Goal: Information Seeking & Learning: Compare options

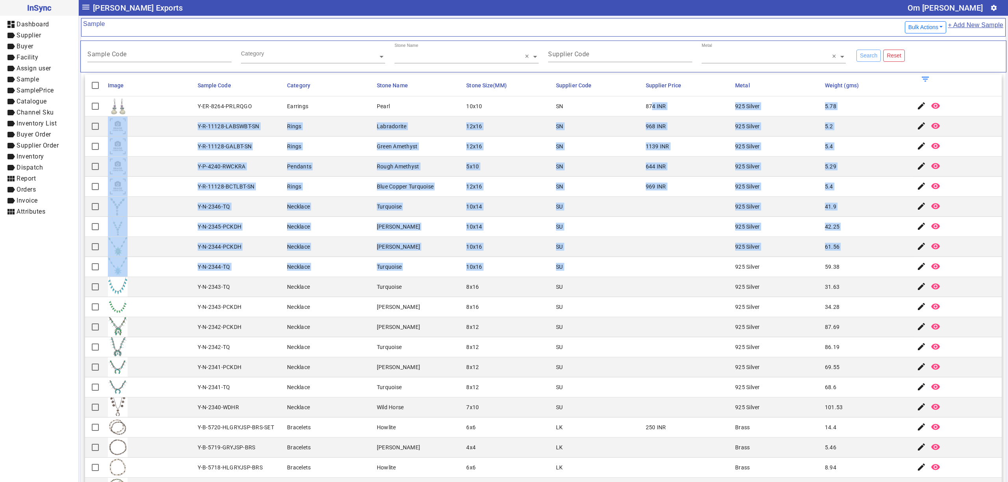
drag, startPoint x: 700, startPoint y: 268, endPoint x: 695, endPoint y: 262, distance: 8.1
click at [681, 262] on mat-cell at bounding box center [689, 267] width 90 height 20
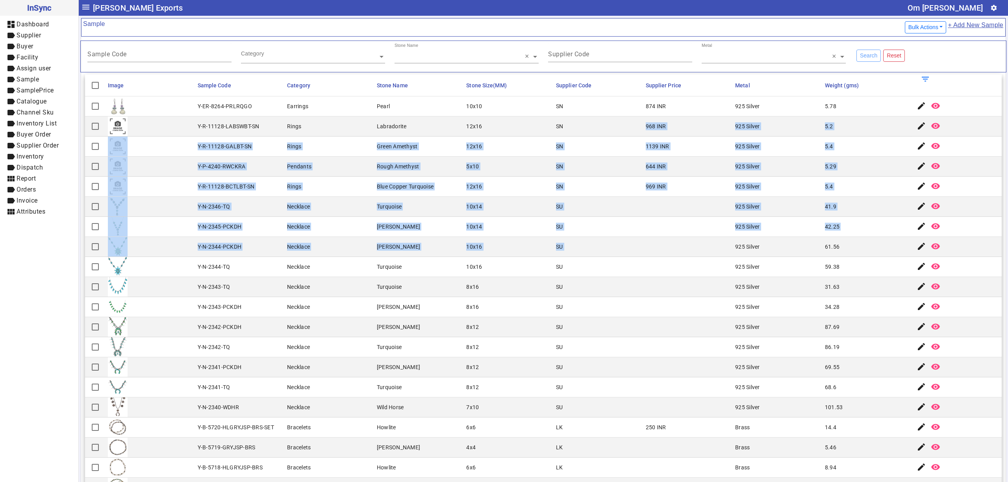
drag, startPoint x: 639, startPoint y: 121, endPoint x: 693, endPoint y: 245, distance: 134.7
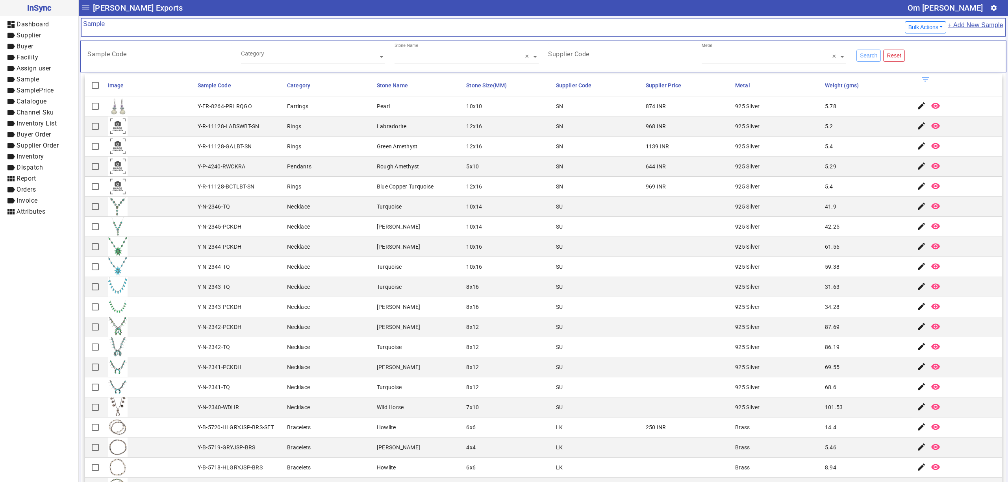
click at [475, 282] on mat-cell "8x16" at bounding box center [509, 287] width 90 height 20
click at [252, 139] on mat-cell "Y-R-11128-GALBT-SN" at bounding box center [240, 147] width 90 height 20
click at [149, 58] on input "Sample Code" at bounding box center [159, 55] width 144 height 7
click at [275, 57] on input "text" at bounding box center [313, 57] width 144 height 8
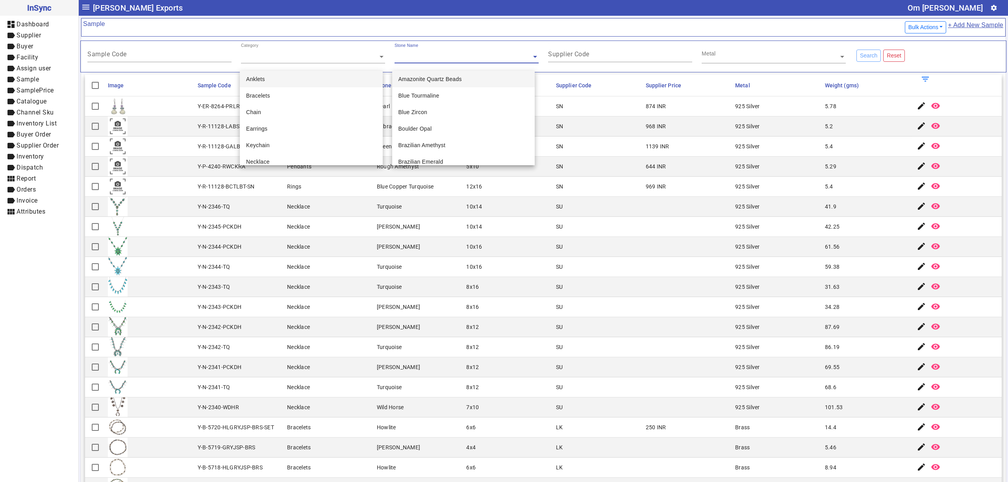
click at [425, 51] on div "Stone Name" at bounding box center [463, 47] width 137 height 9
click at [568, 57] on mat-label "Supplier Code" at bounding box center [568, 53] width 41 height 7
click at [568, 57] on input "Supplier Code" at bounding box center [620, 55] width 144 height 7
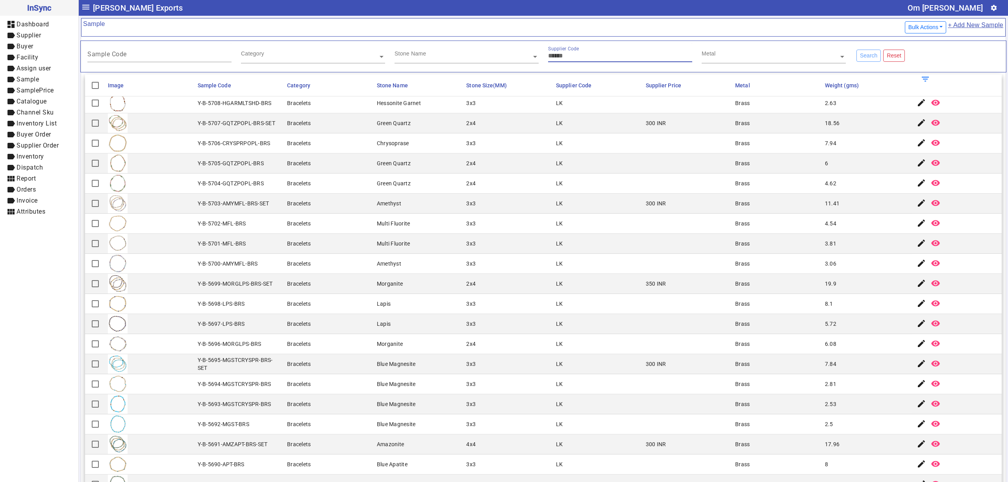
scroll to position [84, 0]
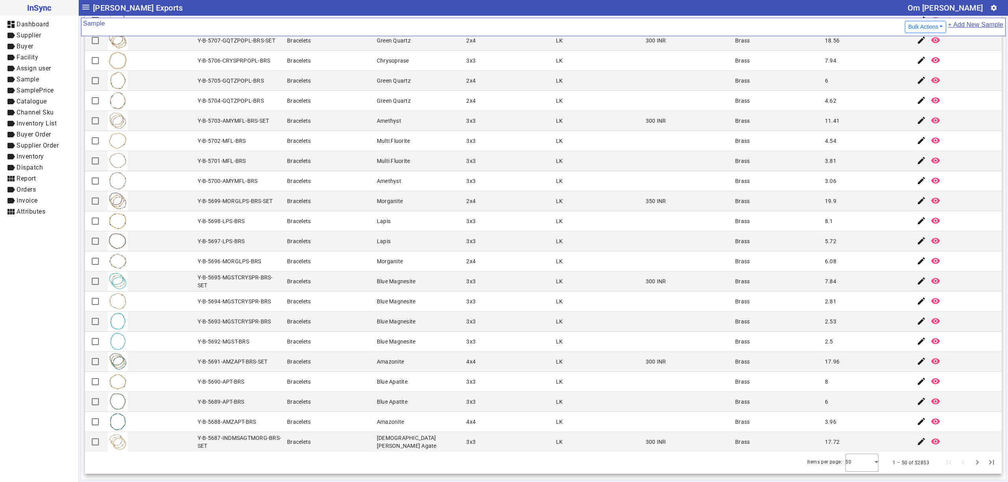
click at [324, 214] on mat-cell "Bracelets" at bounding box center [330, 222] width 90 height 20
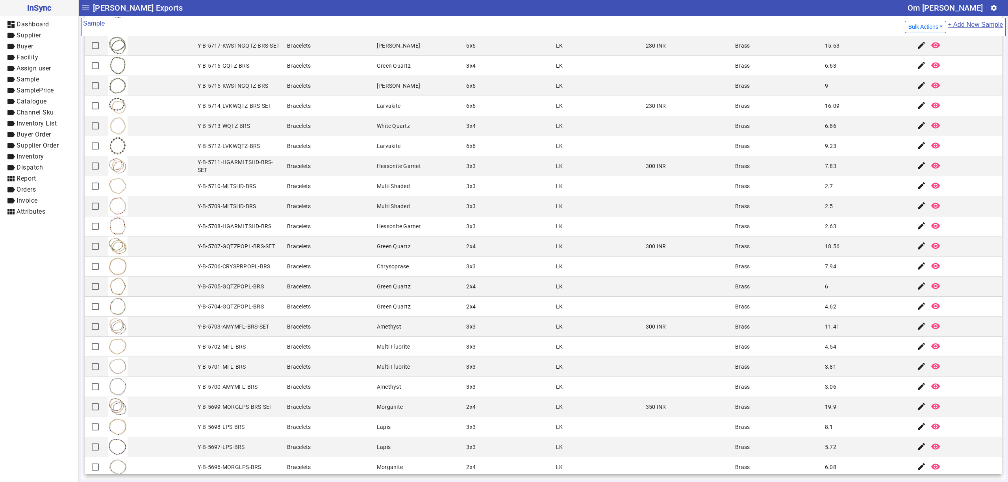
scroll to position [309, 0]
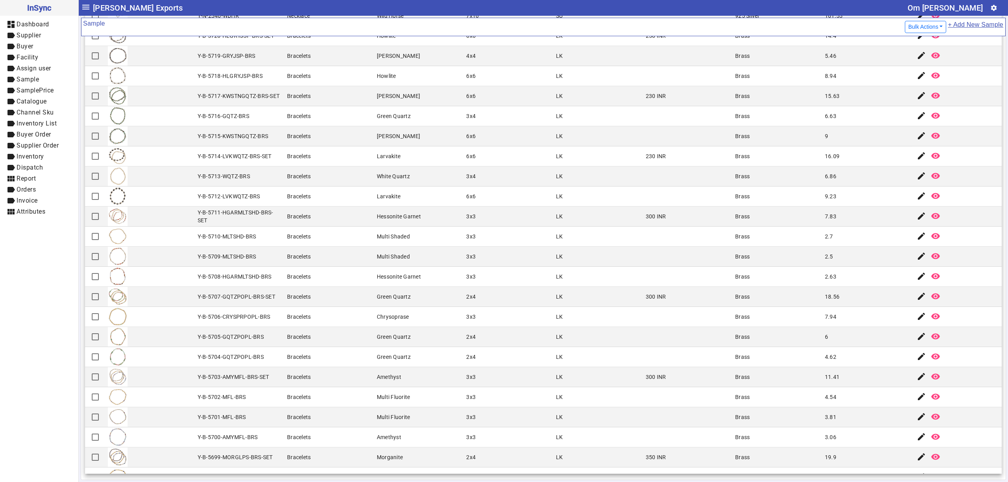
click at [259, 238] on mat-cell "Y-B-5710-MLTSHD-BRS" at bounding box center [240, 237] width 90 height 20
click at [270, 163] on mat-cell "Y-B-5714-LVKWQTZ-BRS-SET" at bounding box center [240, 157] width 90 height 20
click at [554, 251] on mat-cell "LK" at bounding box center [599, 257] width 90 height 20
click at [465, 306] on mat-cell "2x4" at bounding box center [509, 297] width 90 height 20
click at [439, 163] on mat-cell "Larvakite" at bounding box center [420, 157] width 90 height 20
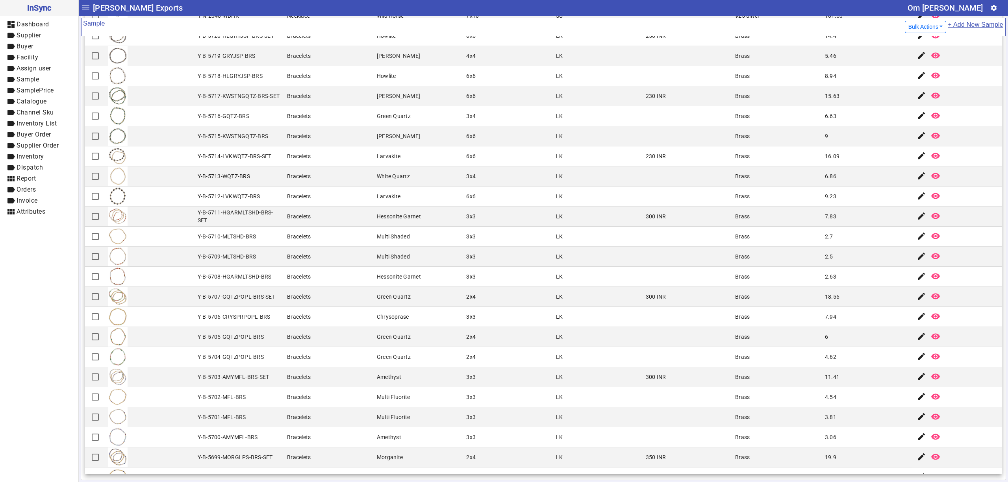
click at [698, 200] on mat-cell at bounding box center [689, 197] width 90 height 20
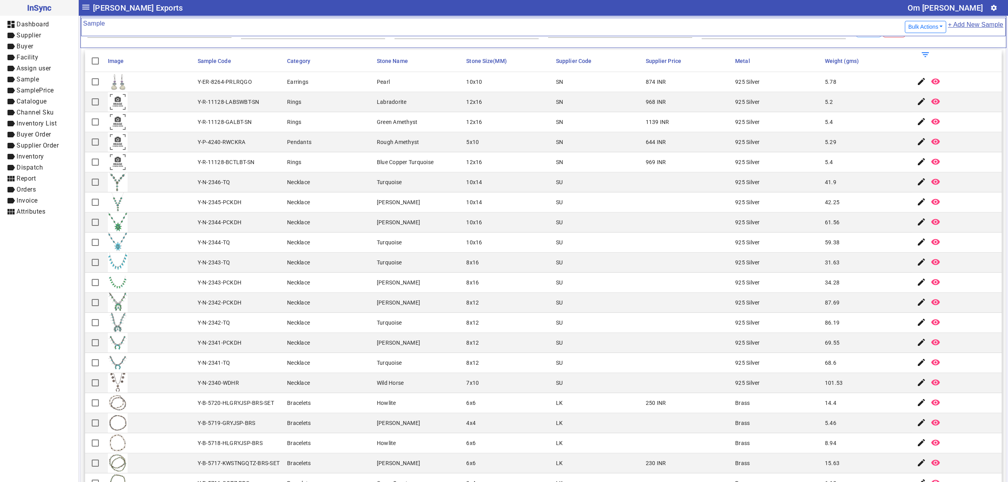
scroll to position [0, 0]
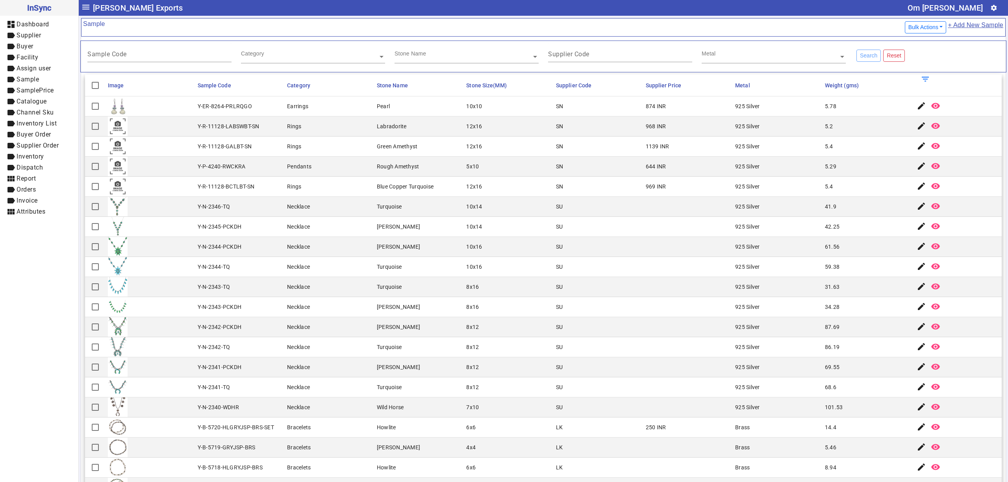
click at [787, 155] on mat-cell "925 Silver" at bounding box center [778, 147] width 90 height 20
click at [620, 185] on mat-cell "SN" at bounding box center [599, 187] width 90 height 20
click at [353, 297] on mat-cell "Necklace" at bounding box center [330, 287] width 90 height 20
click at [771, 173] on mat-cell "925 Silver" at bounding box center [778, 167] width 90 height 20
click at [766, 126] on mat-cell "925 Silver" at bounding box center [778, 127] width 90 height 20
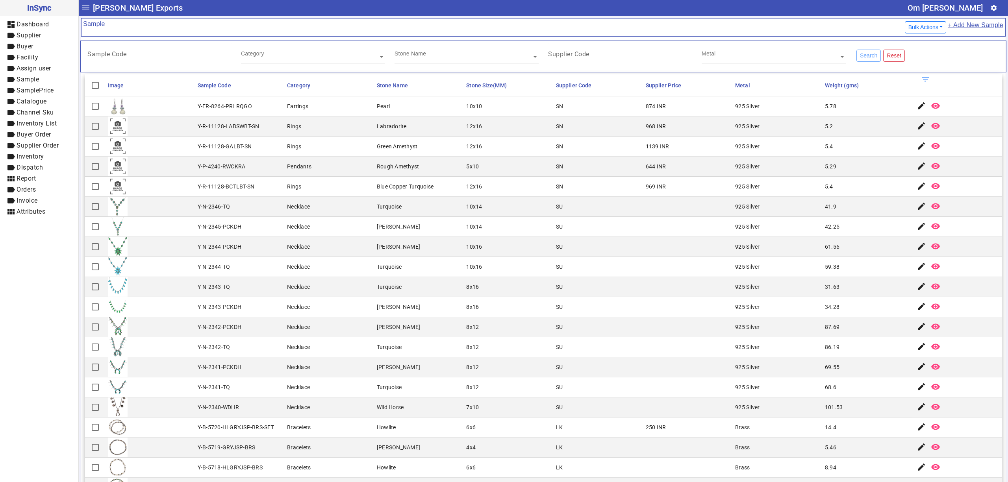
click at [487, 286] on mat-cell "8x16" at bounding box center [509, 287] width 90 height 20
click at [396, 347] on div "Turquoise" at bounding box center [389, 347] width 25 height 8
click at [499, 306] on mat-cell "8x16" at bounding box center [509, 307] width 90 height 20
click at [735, 149] on div "925 Silver" at bounding box center [747, 147] width 25 height 8
click at [298, 417] on mat-cell "Necklace" at bounding box center [330, 408] width 90 height 20
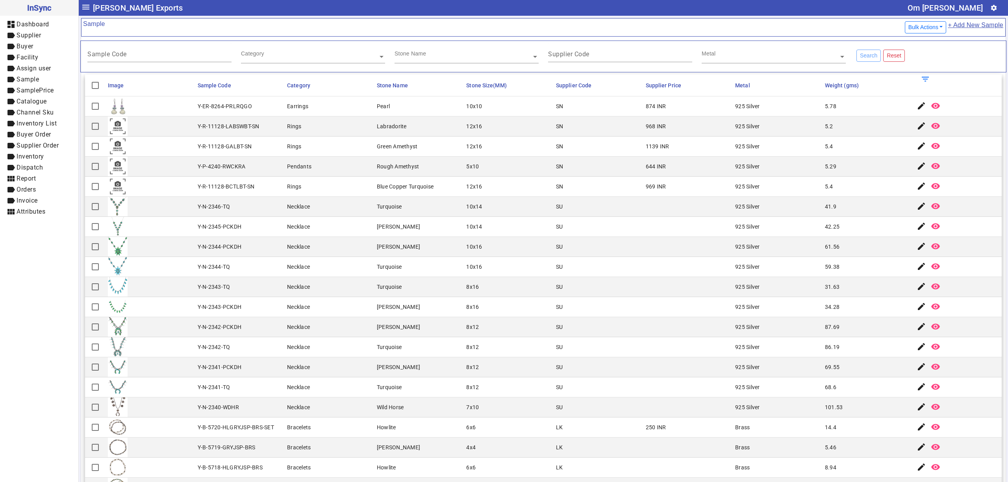
click at [477, 302] on mat-cell "8x16" at bounding box center [509, 307] width 90 height 20
click at [527, 353] on mat-cell "8x12" at bounding box center [509, 348] width 90 height 20
click at [622, 130] on mat-cell "SN" at bounding box center [599, 127] width 90 height 20
click at [654, 224] on mat-cell at bounding box center [689, 227] width 90 height 20
drag, startPoint x: 478, startPoint y: 226, endPoint x: 446, endPoint y: 233, distance: 32.3
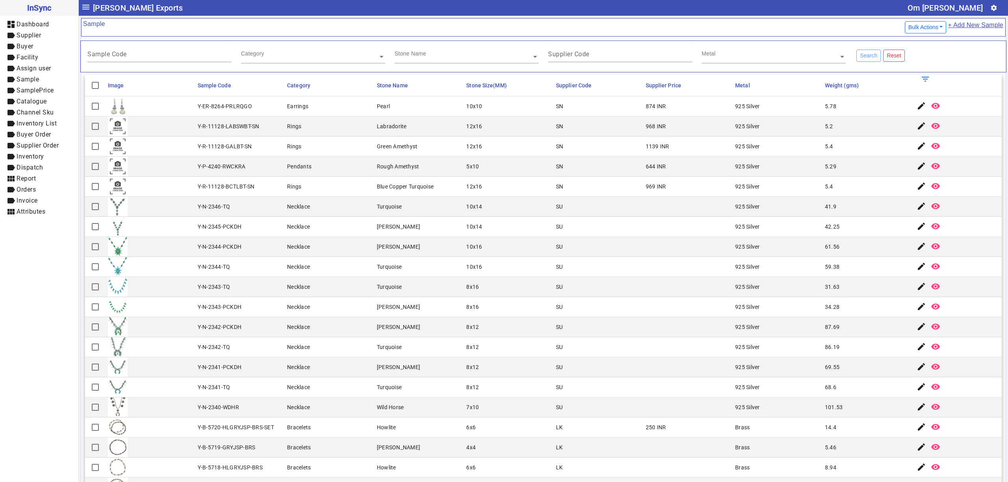
click at [446, 233] on mat-row "Y-N-2345-PCKDH Necklace [PERSON_NAME] 10x14 SU 925 Silver 42.25 edit remove_[ME…" at bounding box center [543, 227] width 917 height 20
click at [469, 249] on div "10x16" at bounding box center [474, 247] width 16 height 8
click at [455, 366] on mat-cell "[PERSON_NAME]" at bounding box center [420, 368] width 90 height 20
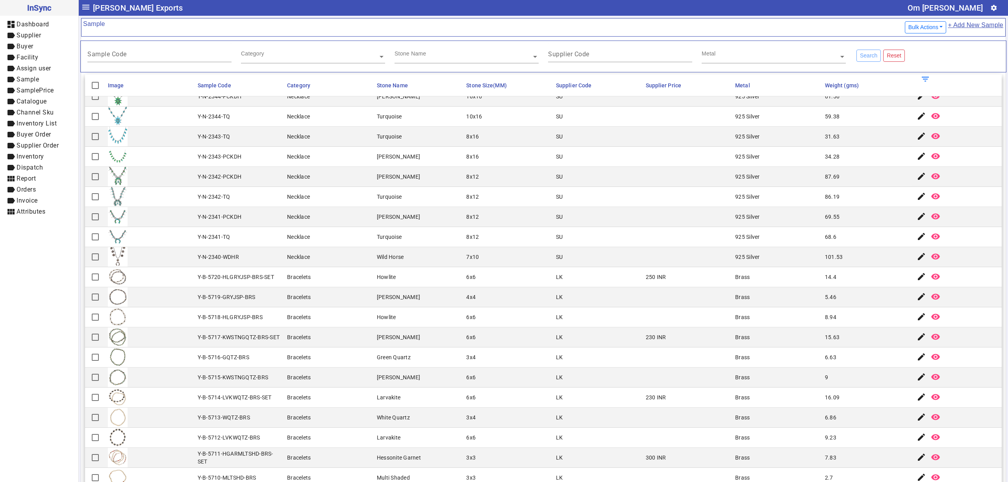
scroll to position [175, 0]
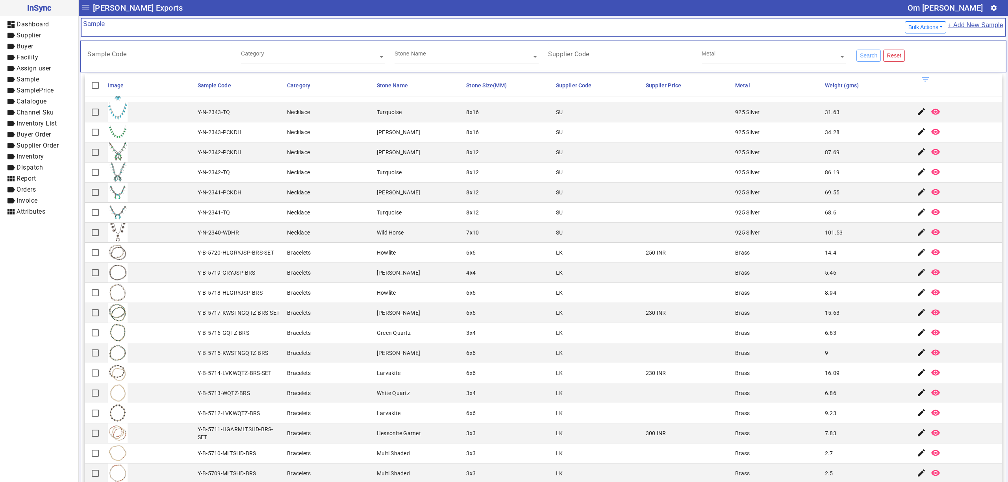
click at [469, 278] on mat-cell "4x4" at bounding box center [509, 273] width 90 height 20
click at [631, 200] on mat-cell "SU" at bounding box center [599, 193] width 90 height 20
click at [834, 115] on mat-cell "31.63" at bounding box center [868, 112] width 90 height 20
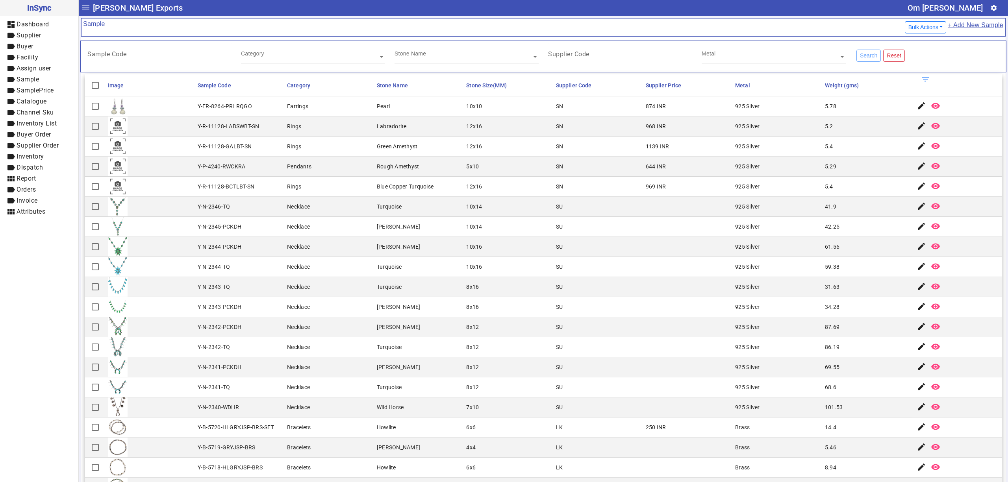
click at [507, 362] on mat-cell "8x12" at bounding box center [509, 368] width 90 height 20
click at [580, 358] on mat-cell "SU" at bounding box center [599, 348] width 90 height 20
click at [534, 297] on mat-cell "8x16" at bounding box center [509, 287] width 90 height 20
click at [854, 143] on mat-cell "5.4" at bounding box center [868, 147] width 90 height 20
click at [805, 176] on mat-cell "925 Silver" at bounding box center [778, 167] width 90 height 20
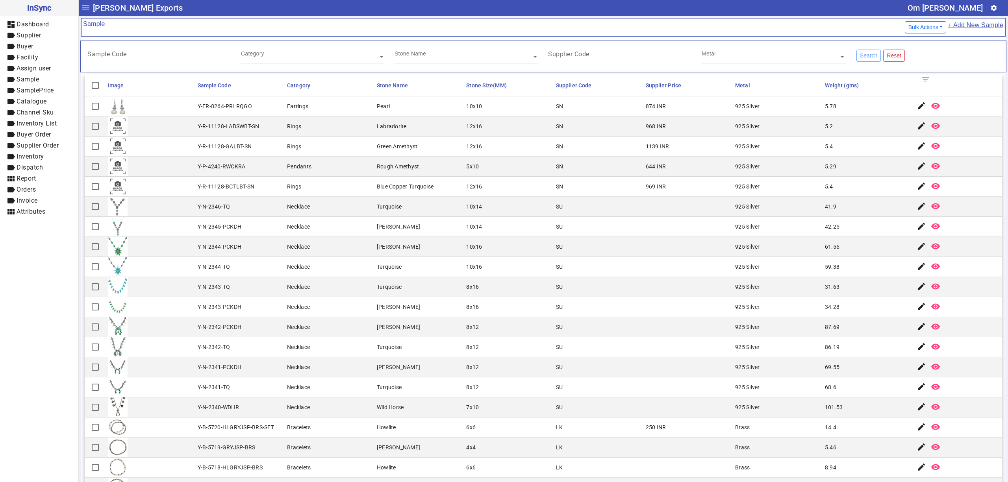
click at [558, 293] on mat-cell "SU" at bounding box center [599, 287] width 90 height 20
click at [644, 269] on mat-cell at bounding box center [689, 267] width 90 height 20
